Goal: Entertainment & Leisure: Browse casually

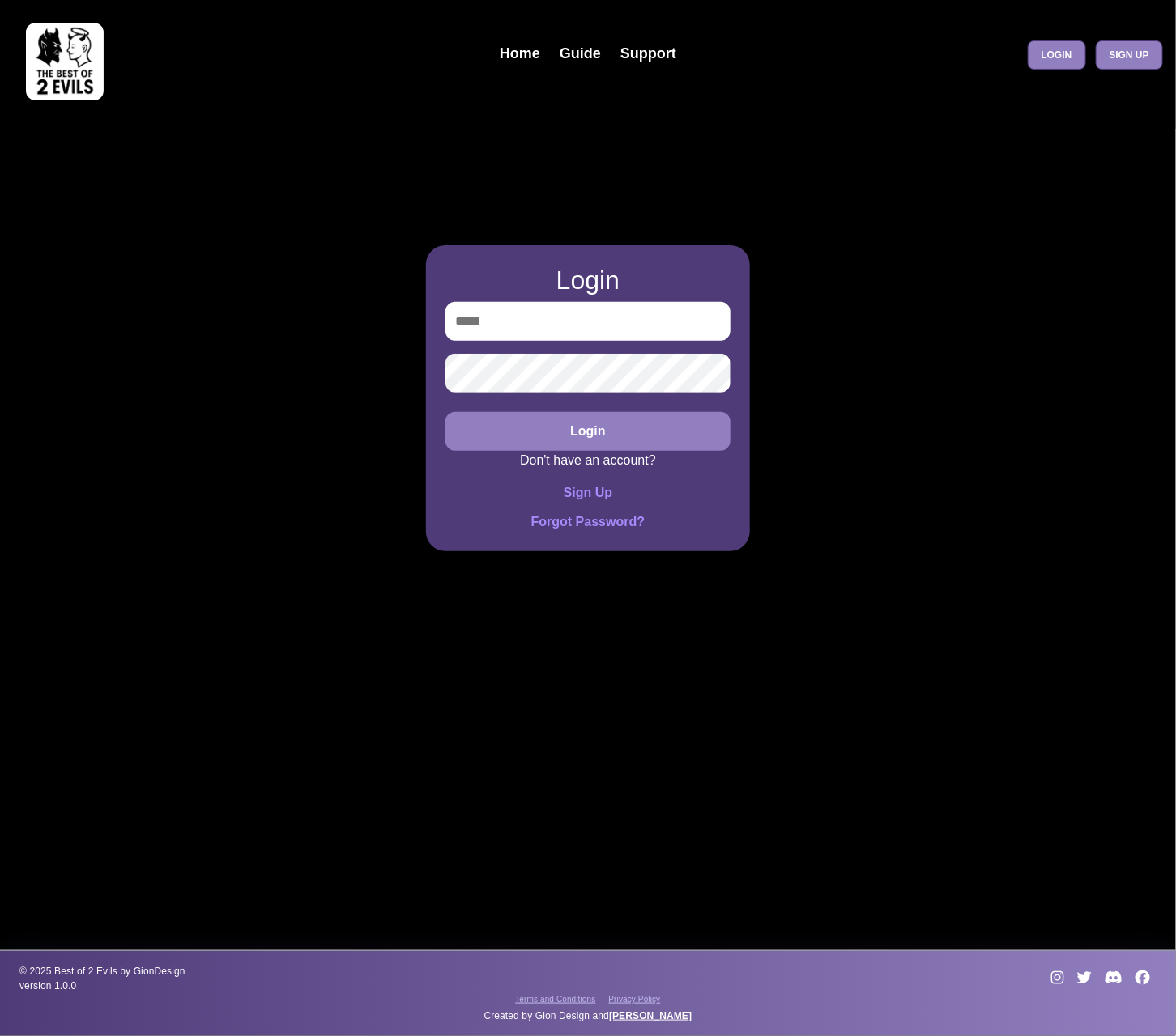
click at [40, 60] on img at bounding box center [64, 61] width 78 height 78
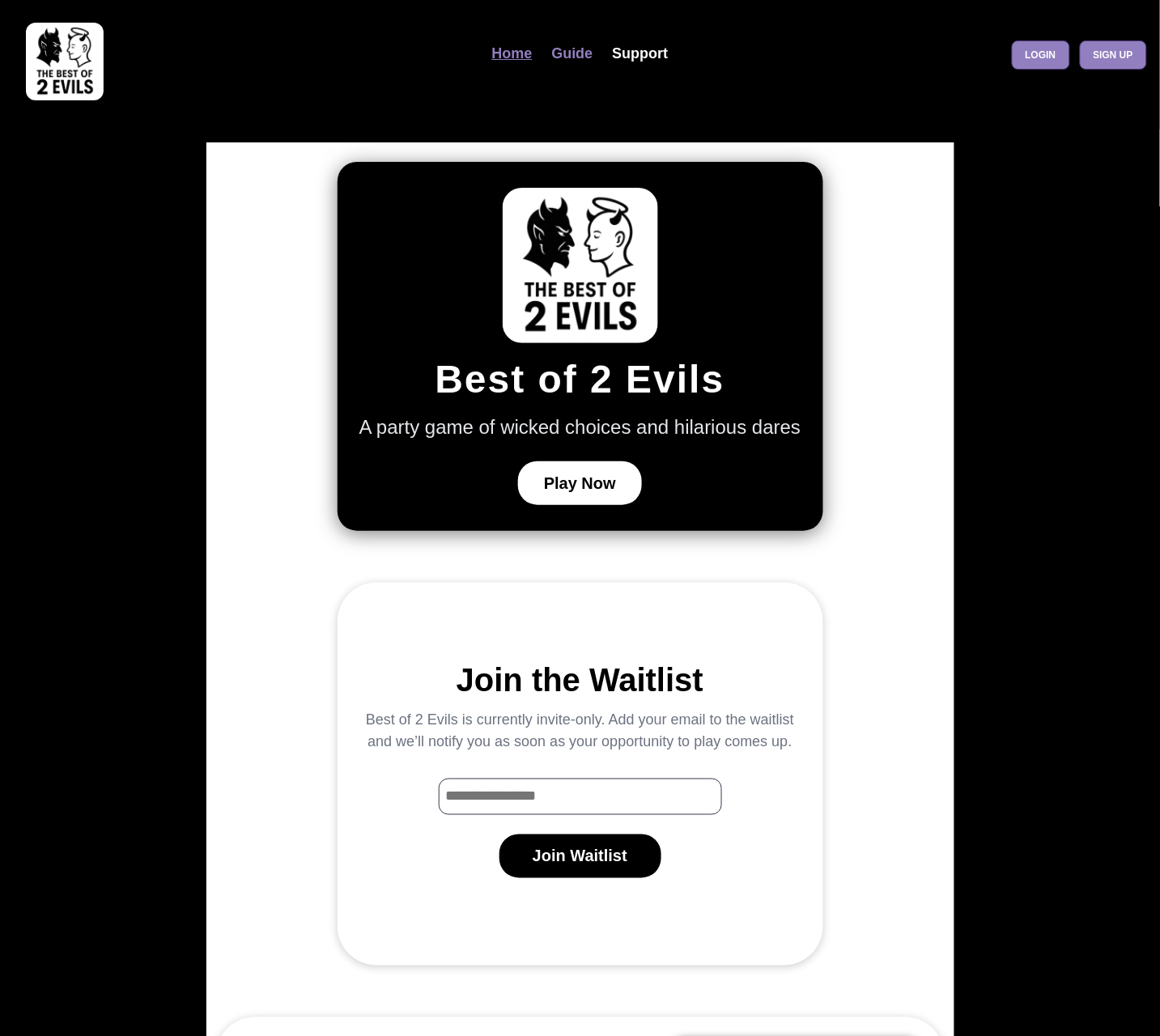
click at [577, 49] on link "Guide" at bounding box center [573, 53] width 61 height 34
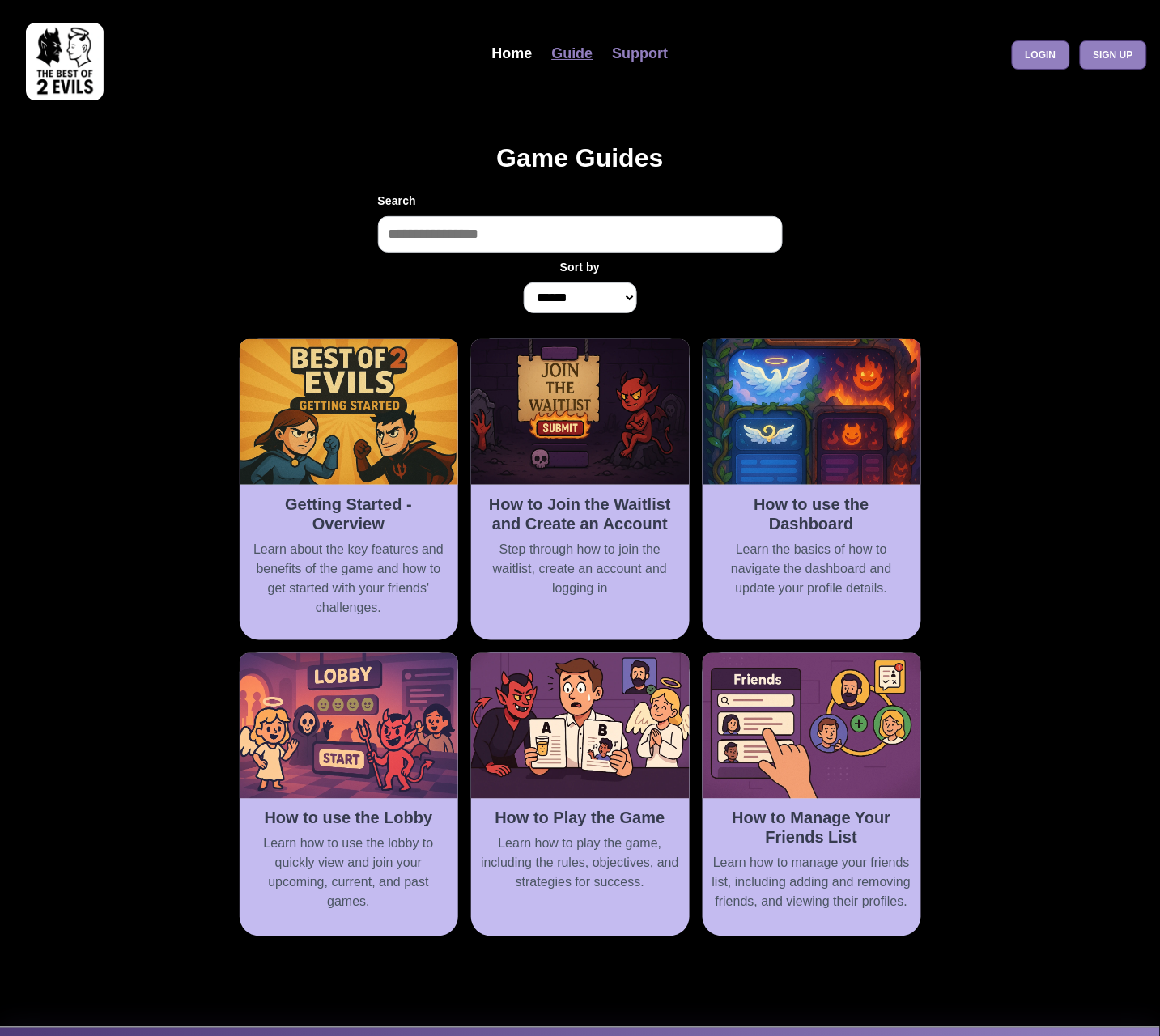
click at [637, 56] on link "Support" at bounding box center [640, 53] width 76 height 34
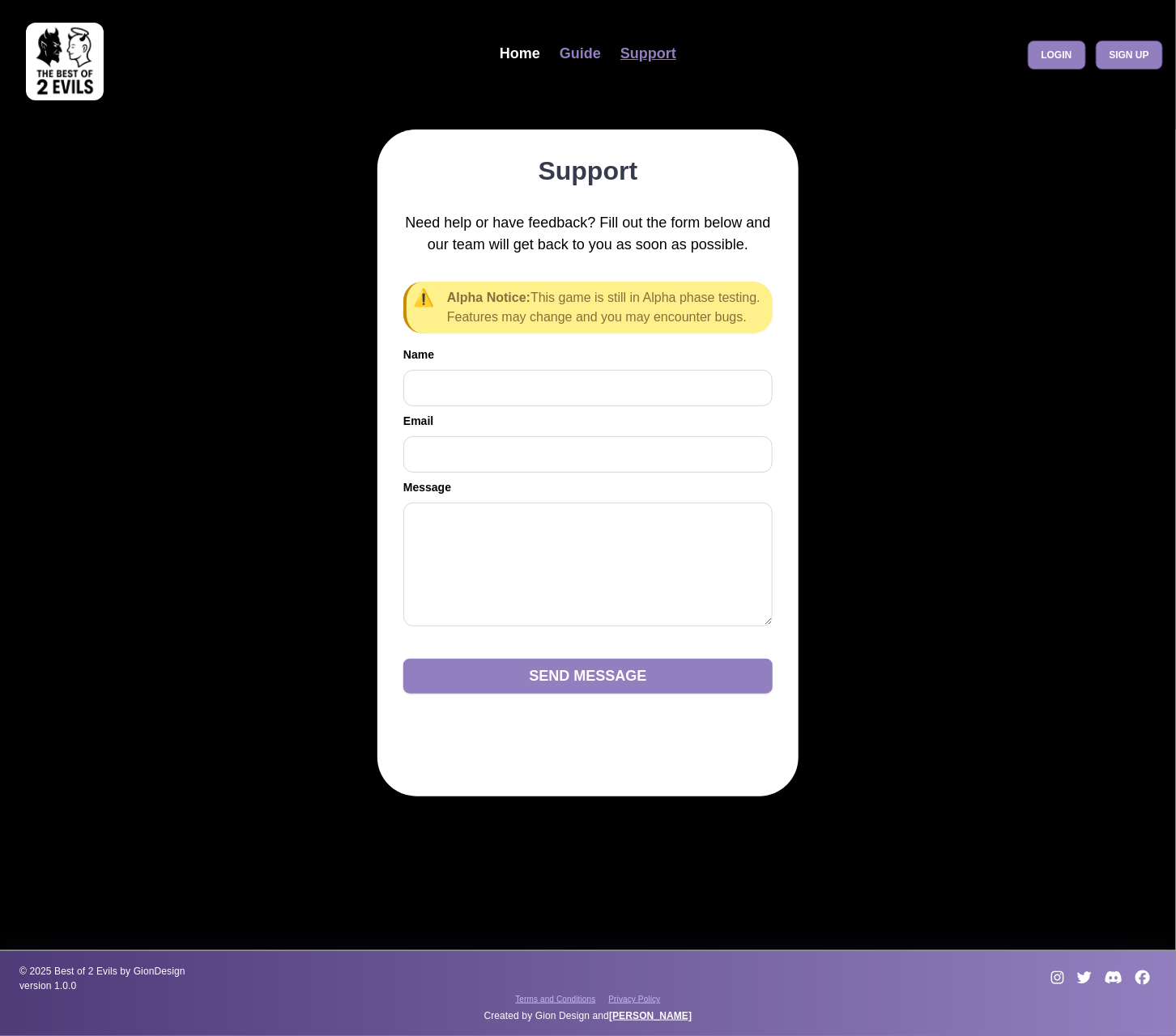
click at [580, 58] on link "Guide" at bounding box center [581, 53] width 61 height 34
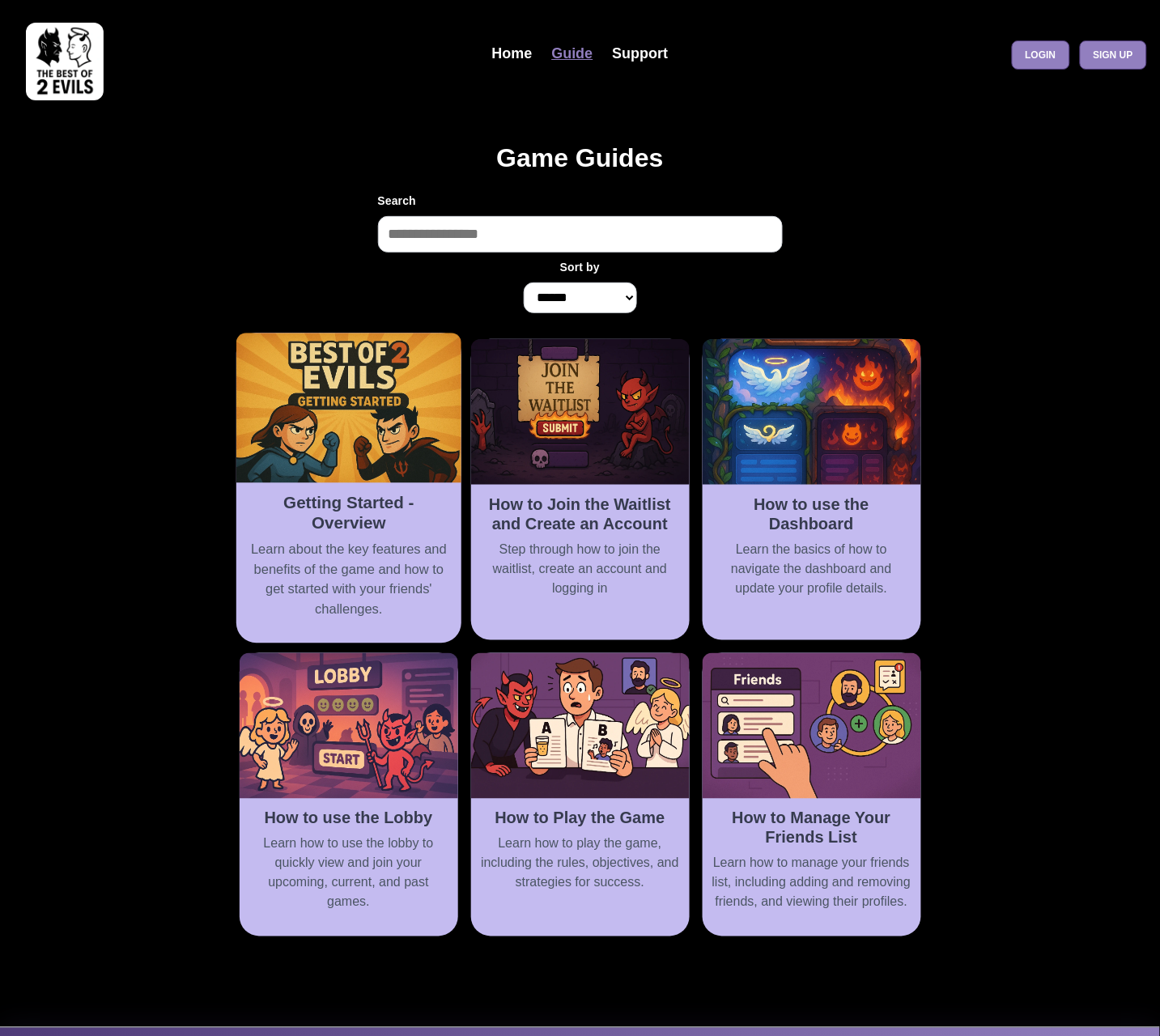
click at [360, 509] on h2 "Getting Started - Overview" at bounding box center [349, 513] width 205 height 39
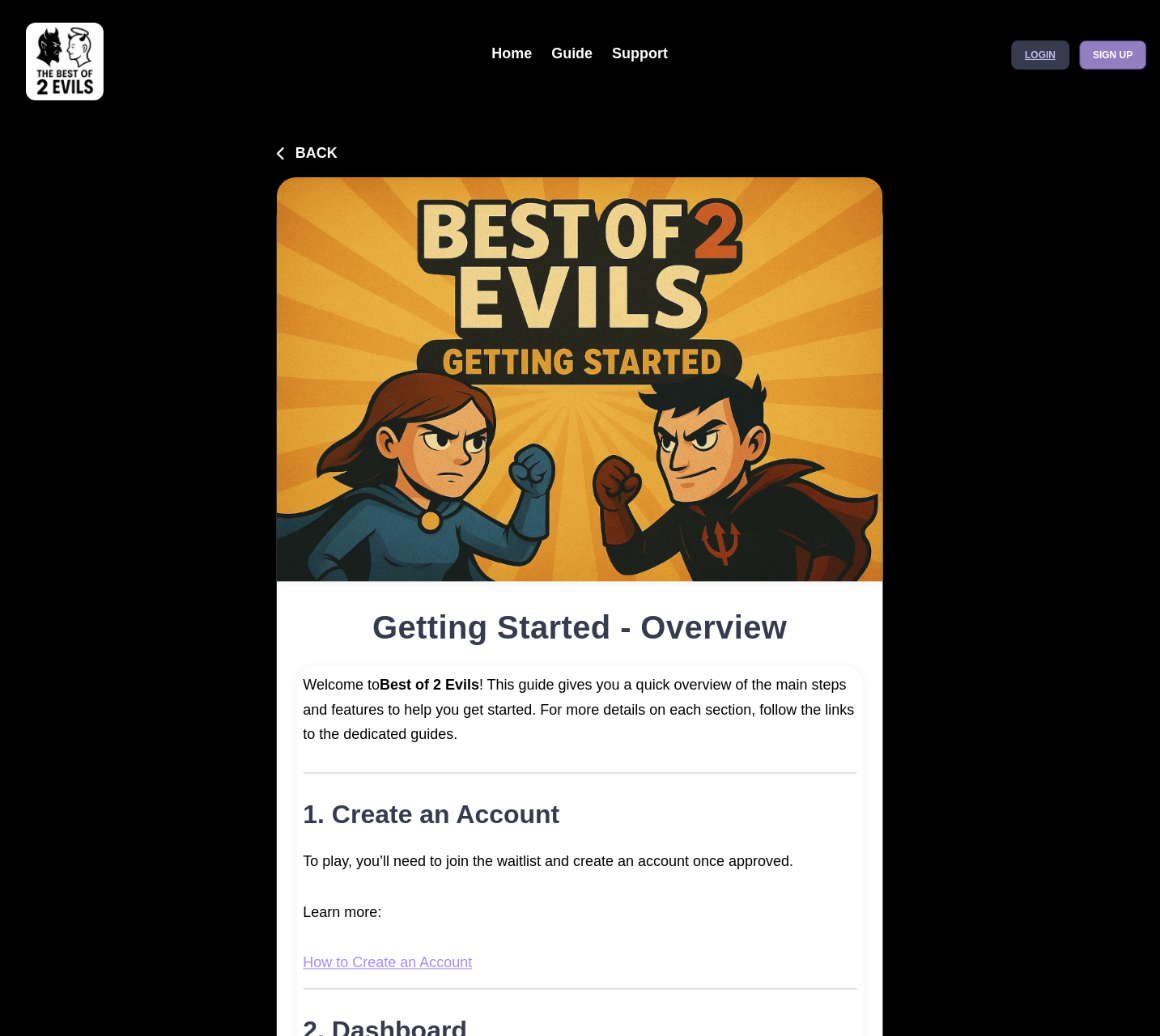
click at [1042, 65] on link "Login" at bounding box center [1040, 55] width 58 height 29
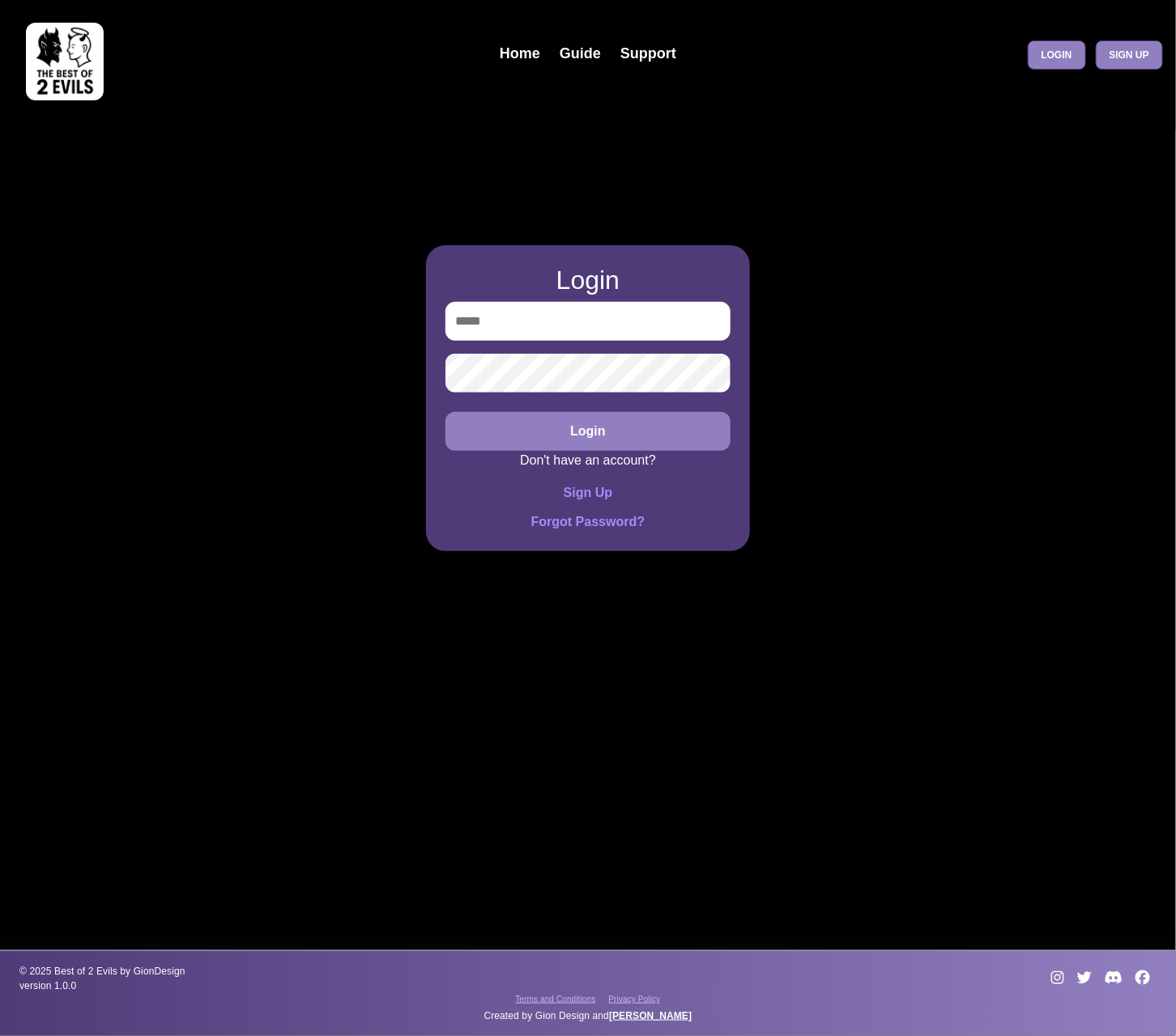
click at [649, 316] on input "email" at bounding box center [588, 321] width 285 height 39
type input "**********"
click at [445, 411] on button "Login" at bounding box center [588, 431] width 285 height 39
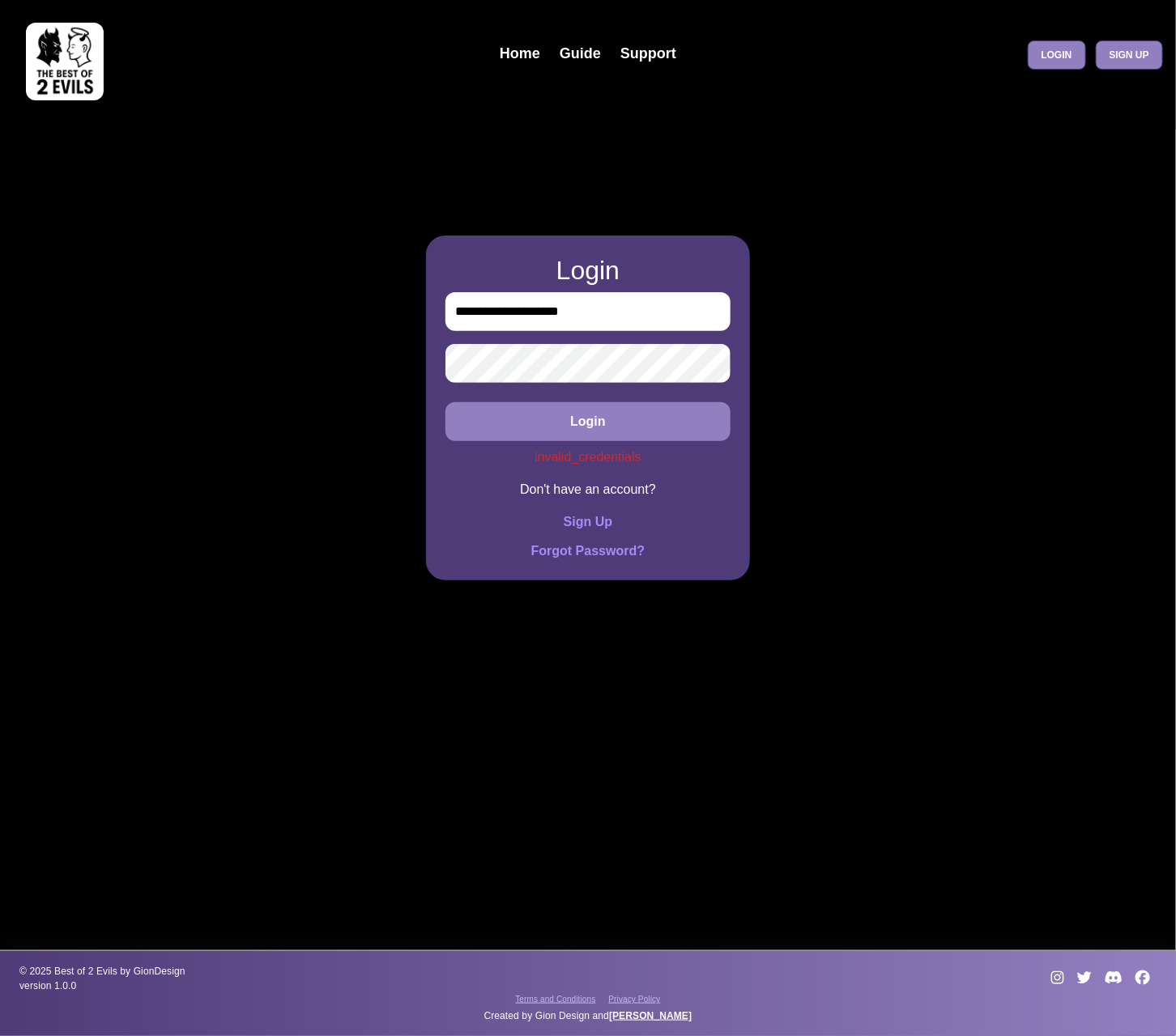
click at [383, 362] on div "**********" at bounding box center [588, 518] width 1176 height 1036
click at [445, 403] on button "Login" at bounding box center [588, 422] width 285 height 39
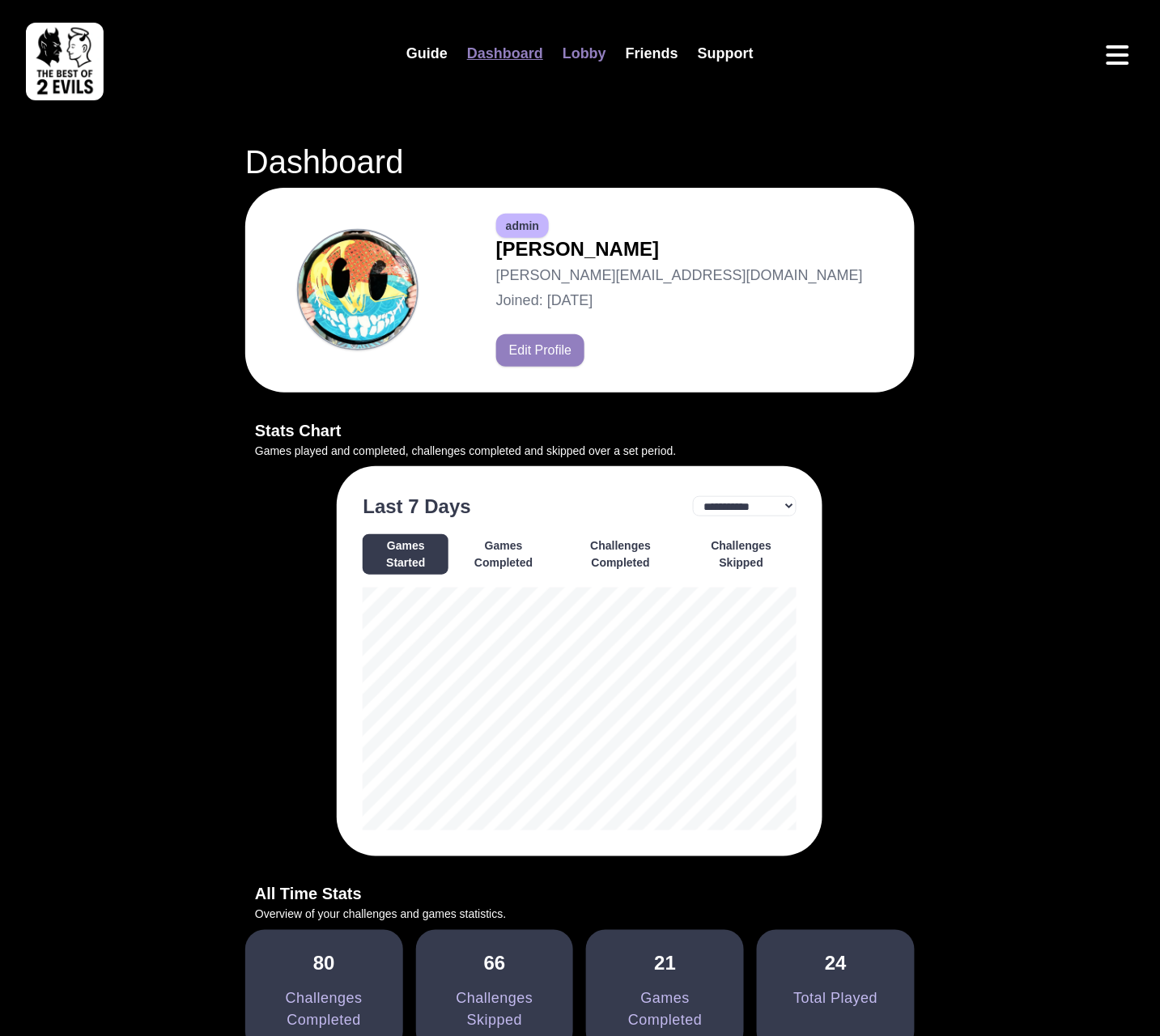
click at [604, 53] on link "Lobby" at bounding box center [584, 53] width 63 height 34
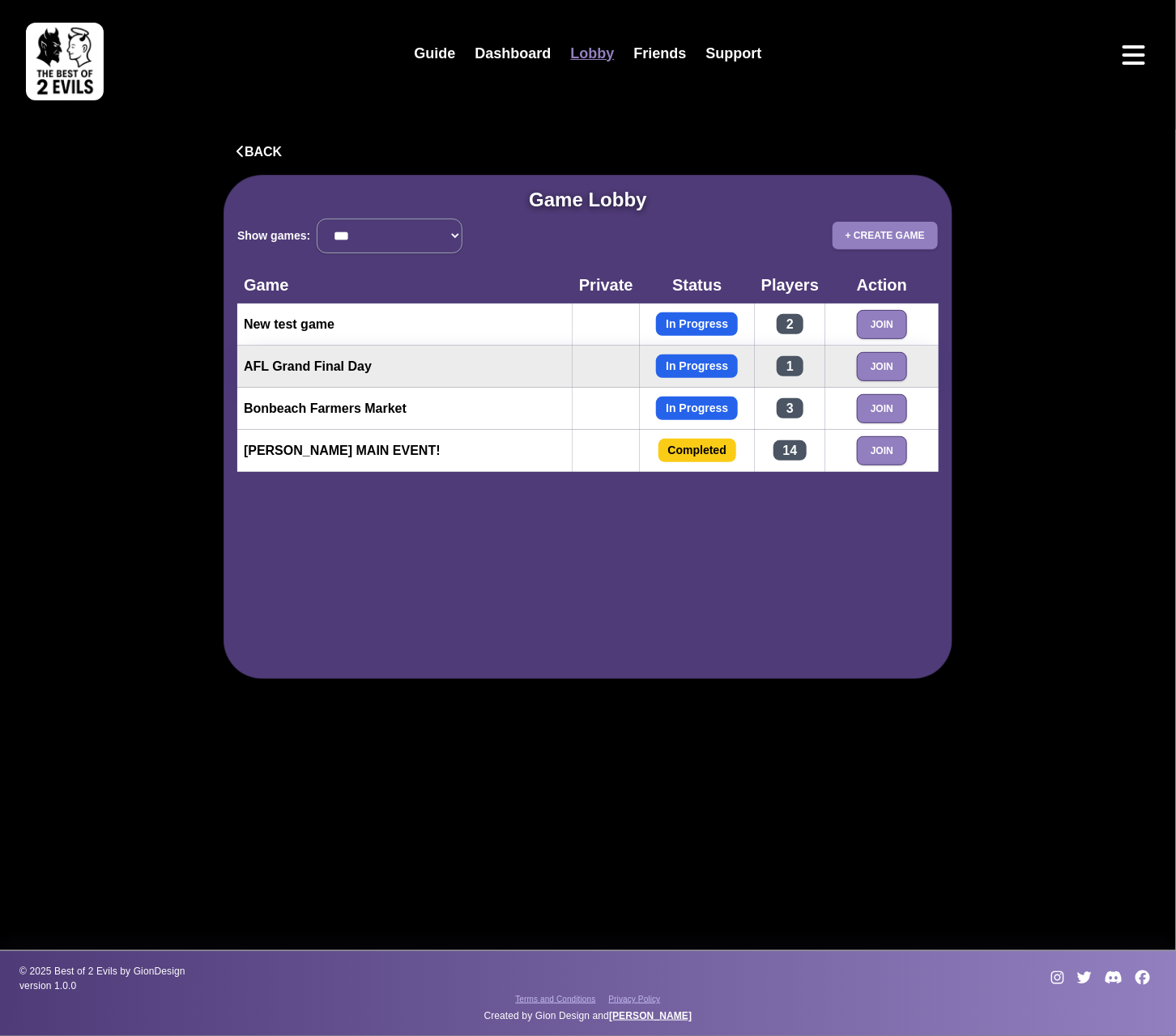
click at [454, 351] on td "AFL Grand Final Day" at bounding box center [404, 366] width 335 height 42
click at [875, 378] on button "Join" at bounding box center [881, 367] width 50 height 29
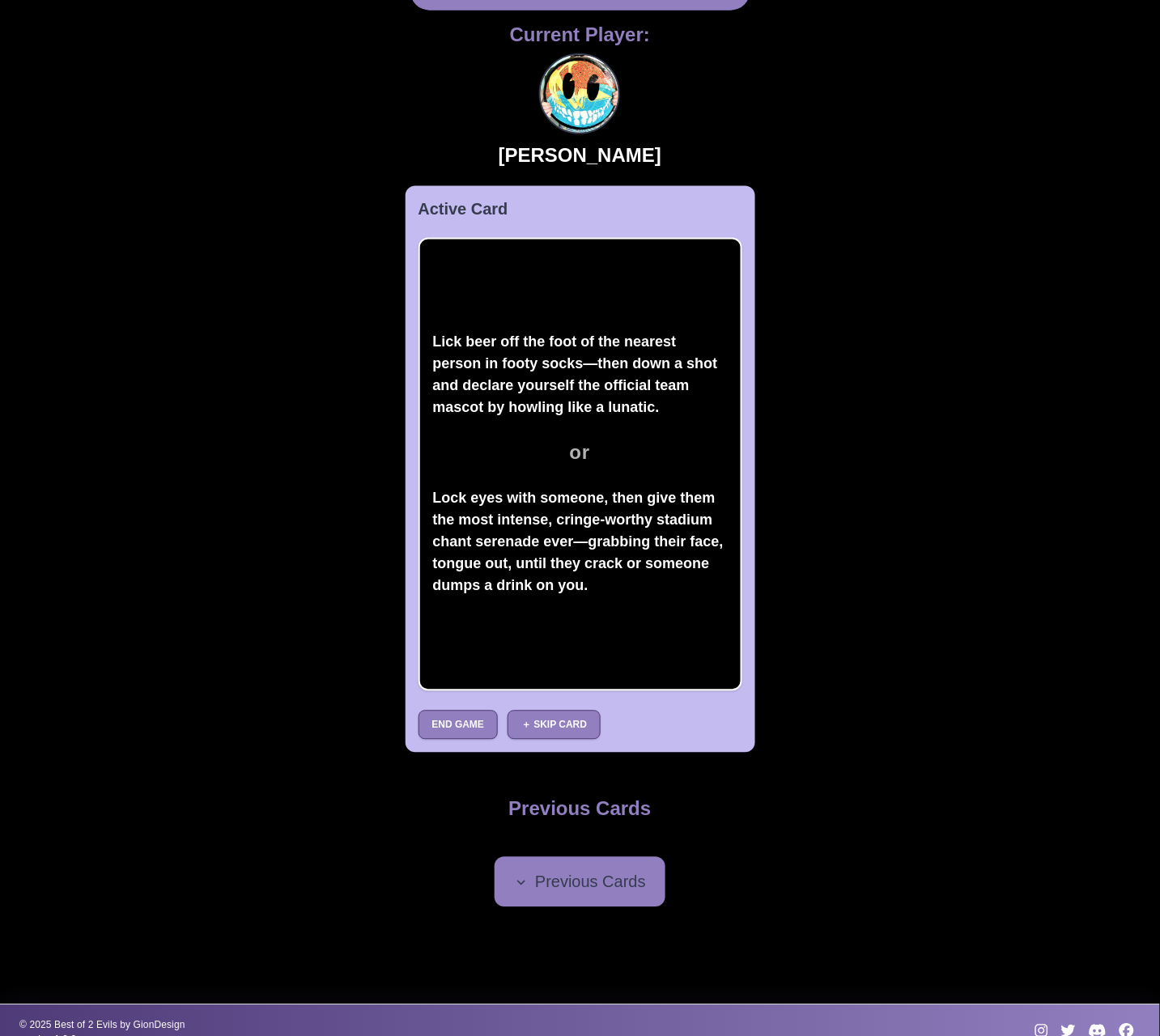
scroll to position [527, 0]
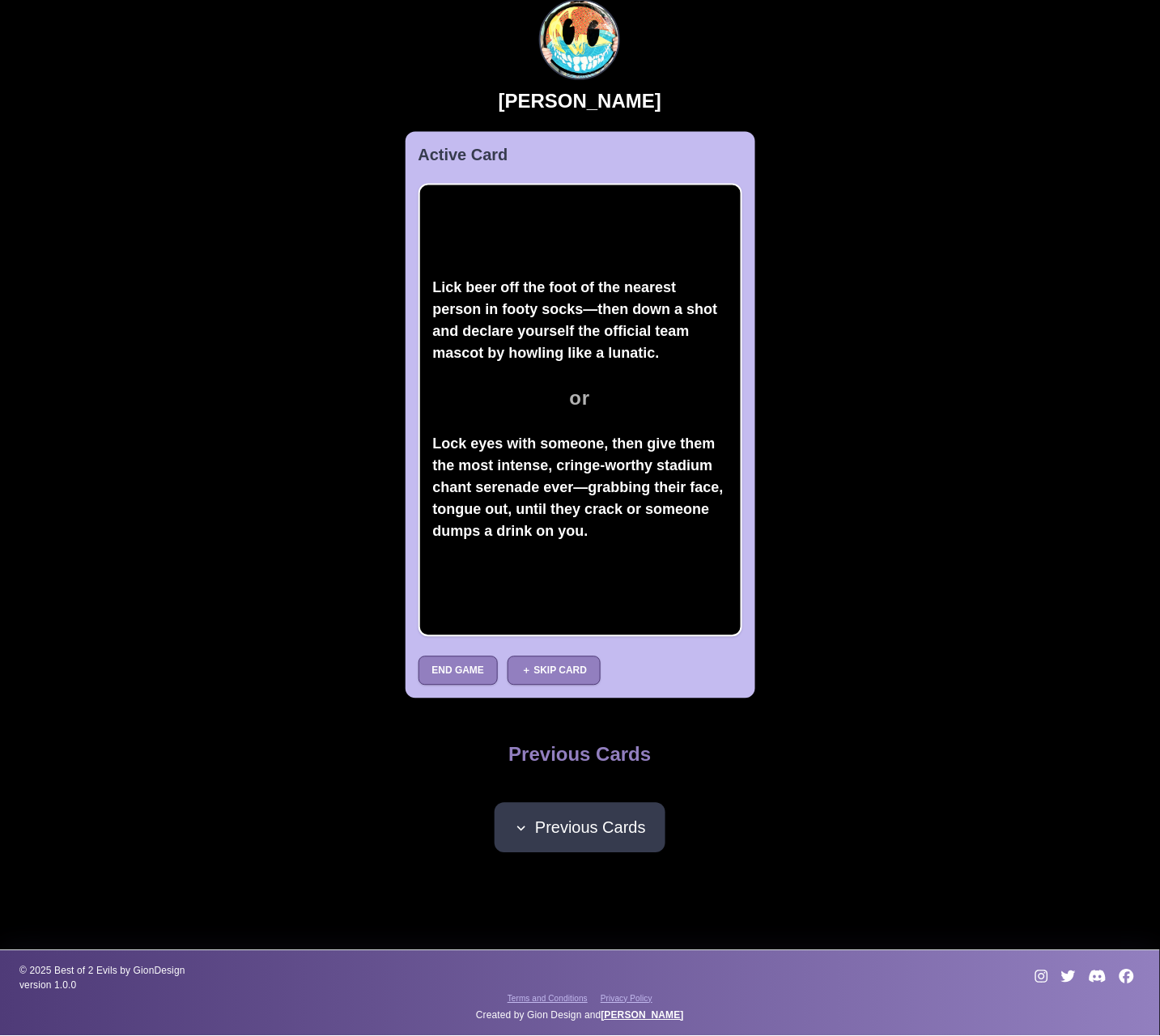
click at [514, 836] on span "Previous Cards" at bounding box center [580, 828] width 132 height 25
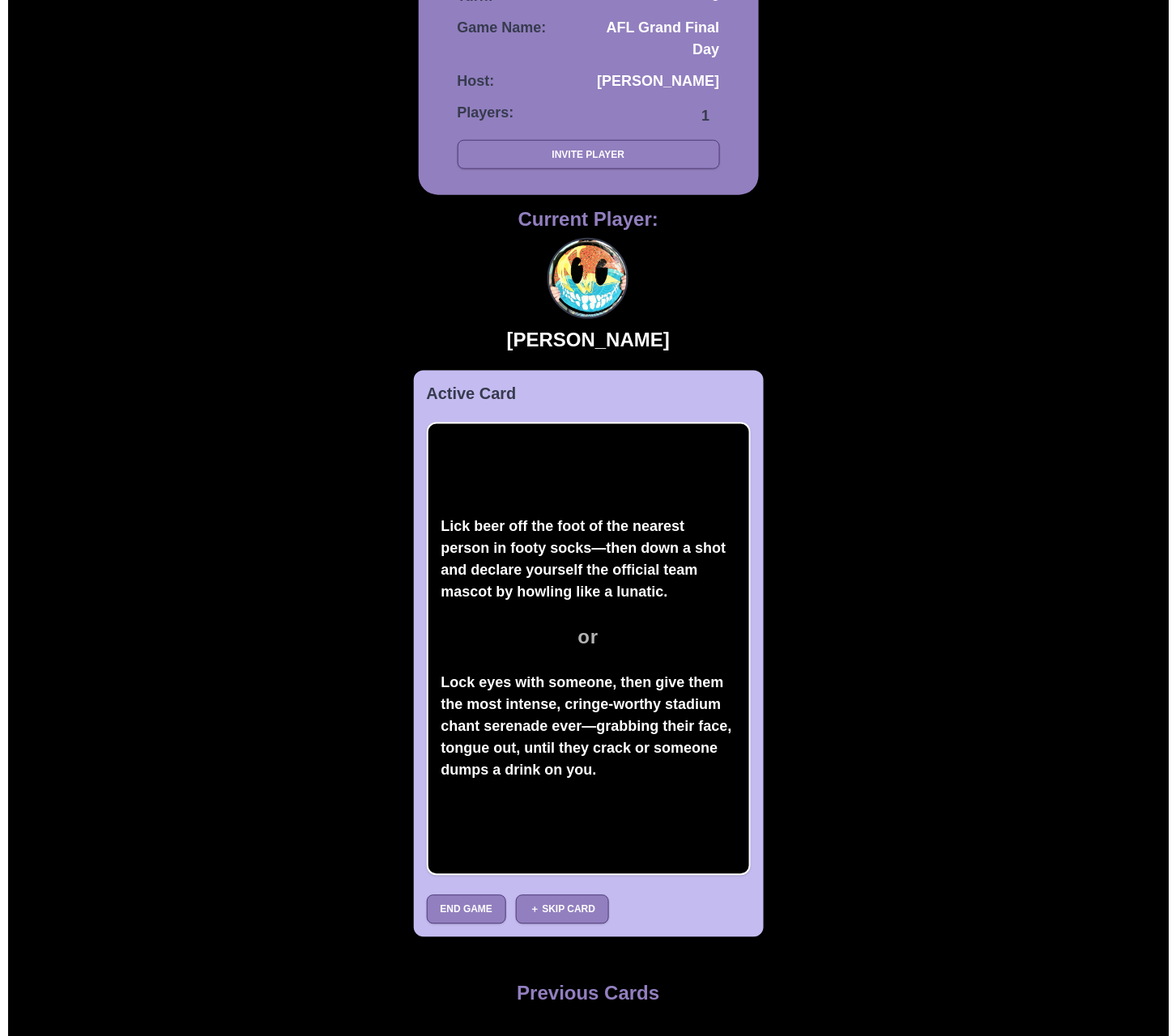
scroll to position [0, 0]
